Goal: Find specific page/section: Find specific page/section

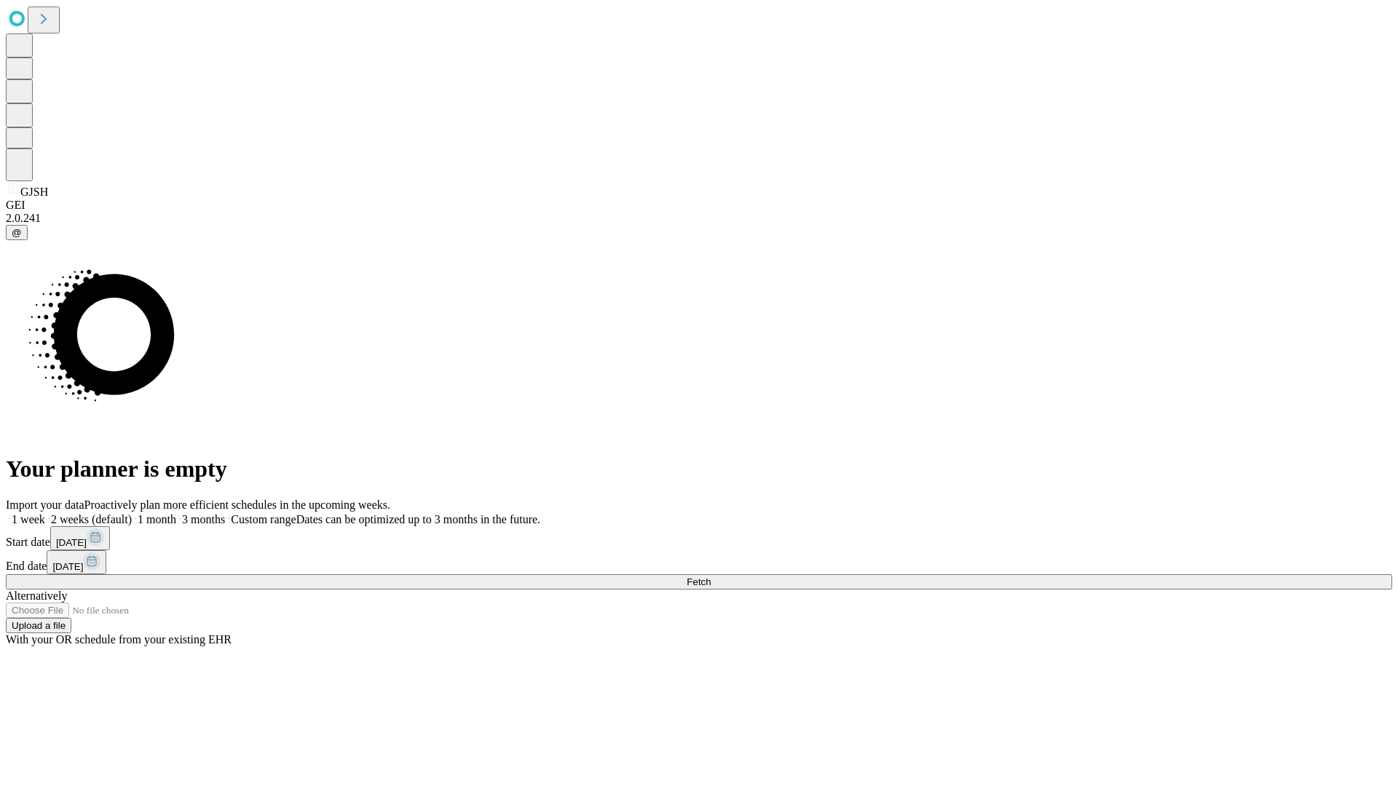
click at [711, 577] on span "Fetch" at bounding box center [699, 582] width 24 height 11
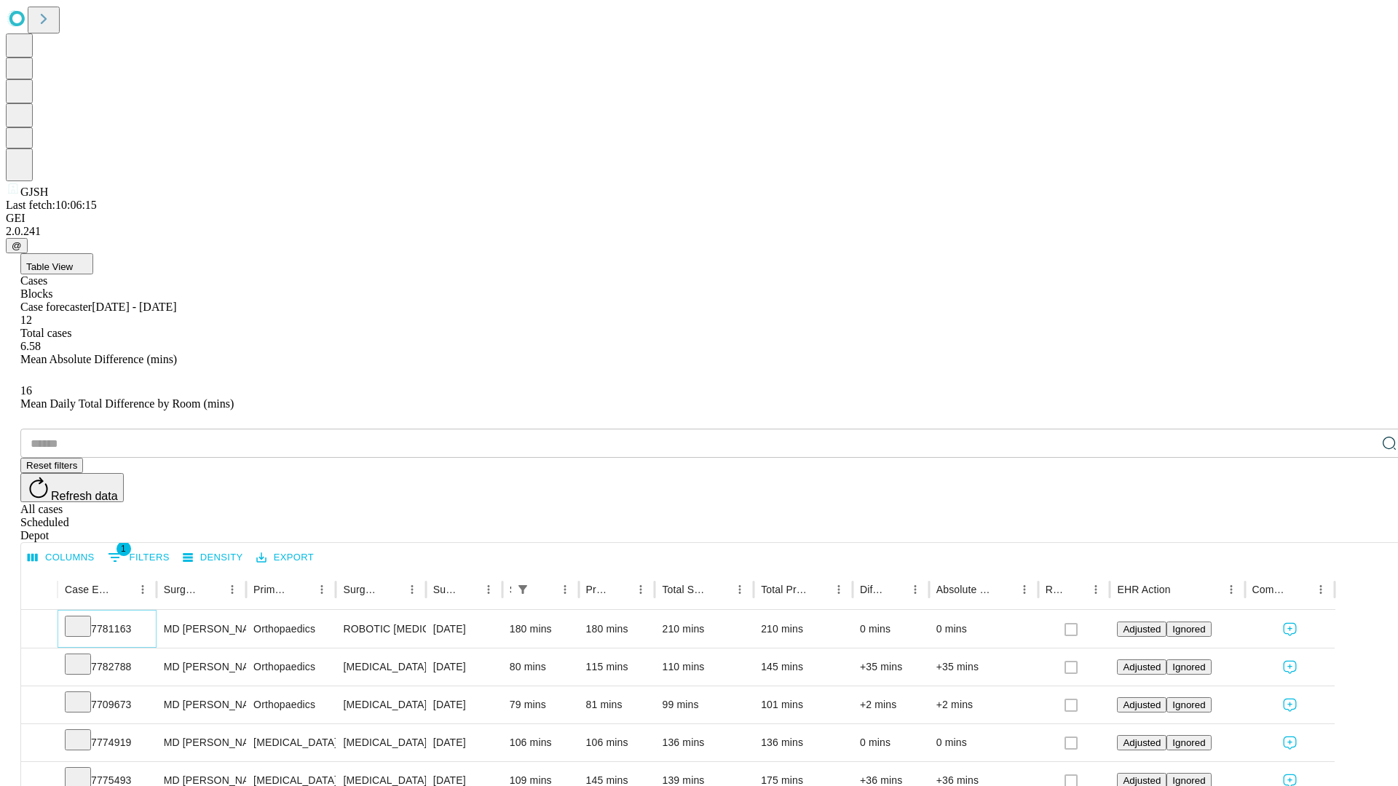
click at [85, 618] on icon at bounding box center [78, 625] width 15 height 15
